Goal: Communication & Community: Answer question/provide support

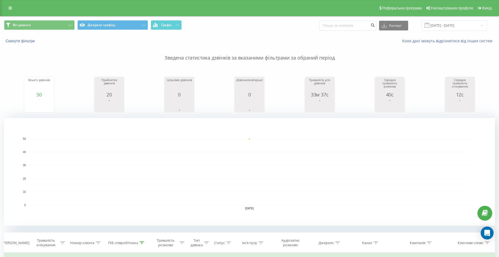
click at [488, 235] on icon "Open Intercom Messenger" at bounding box center [487, 233] width 6 height 6
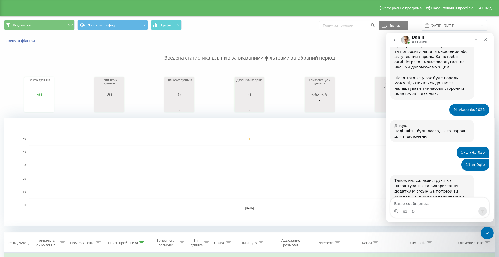
scroll to position [3365, 0]
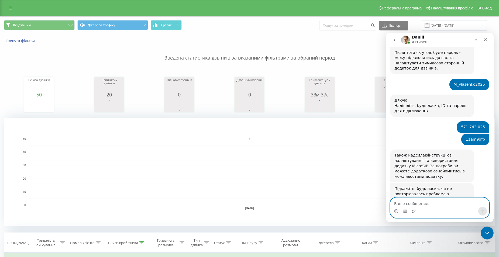
click at [412, 212] on icon "Добавить вложение" at bounding box center [414, 211] width 4 height 3
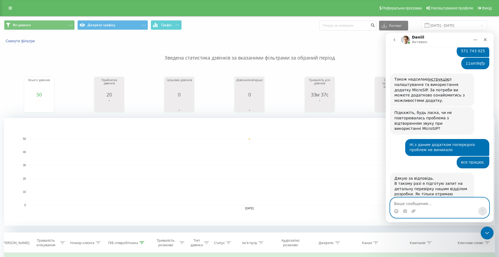
scroll to position [3448, 0]
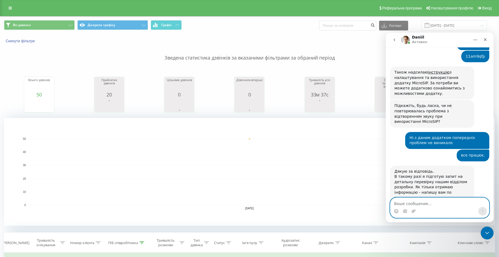
click at [400, 201] on textarea "Ваше сообщение..." at bounding box center [439, 202] width 99 height 9
type textarea "y"
type textarea "[PERSON_NAME] нажаль скрін не виходить зробити"
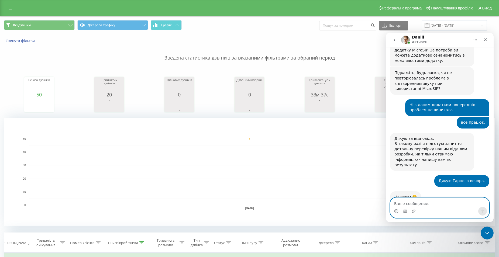
scroll to position [3487, 0]
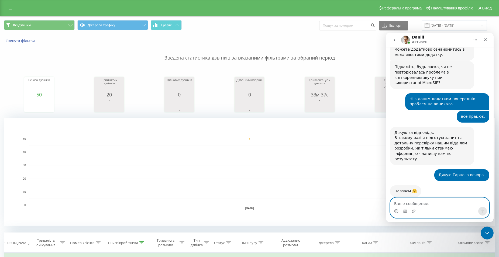
paste textarea "571 743 025"
type textarea "571 743 025"
click at [487, 209] on div "Мессенджер Intercom" at bounding box center [439, 211] width 99 height 9
click at [485, 212] on button "Отправить сообщение…" at bounding box center [482, 211] width 9 height 9
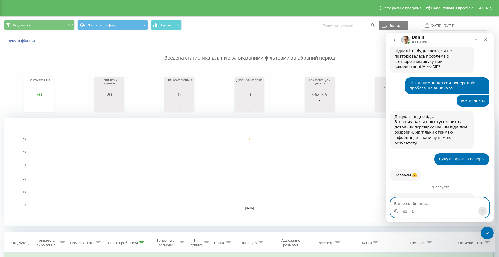
scroll to position [3503, 0]
drag, startPoint x: 422, startPoint y: 202, endPoint x: 398, endPoint y: 203, distance: 23.7
paste textarea "1d28t15h"
type textarea "1d28t15h"
click at [482, 212] on icon "Отправить сообщение…" at bounding box center [483, 211] width 4 height 4
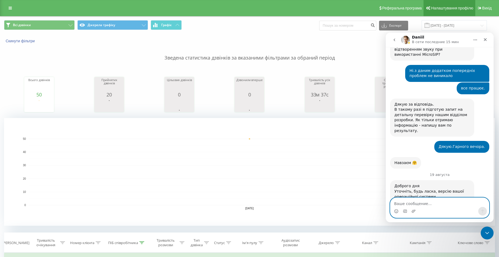
scroll to position [3532, 0]
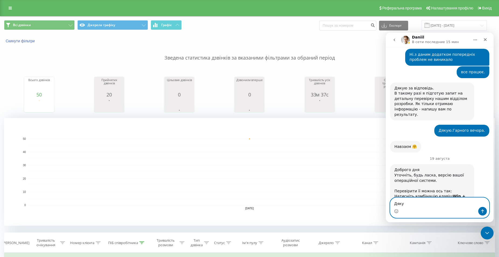
type textarea "Дякую"
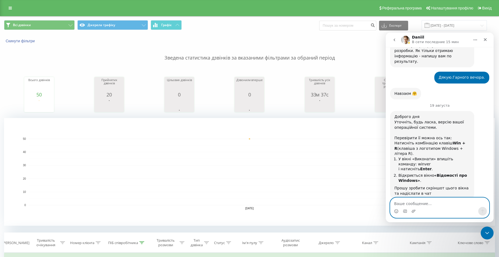
scroll to position [3588, 0]
